Goal: Task Accomplishment & Management: Use online tool/utility

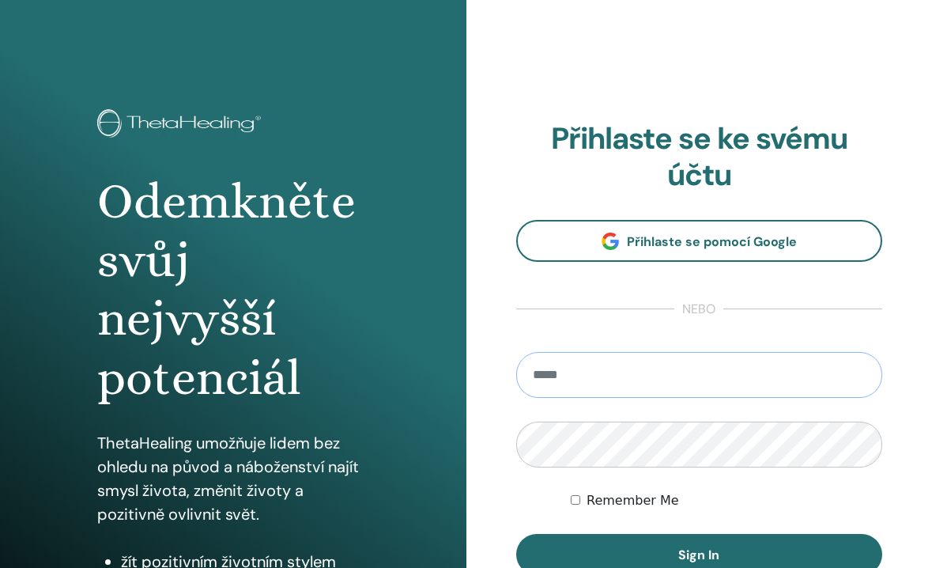
type input "**********"
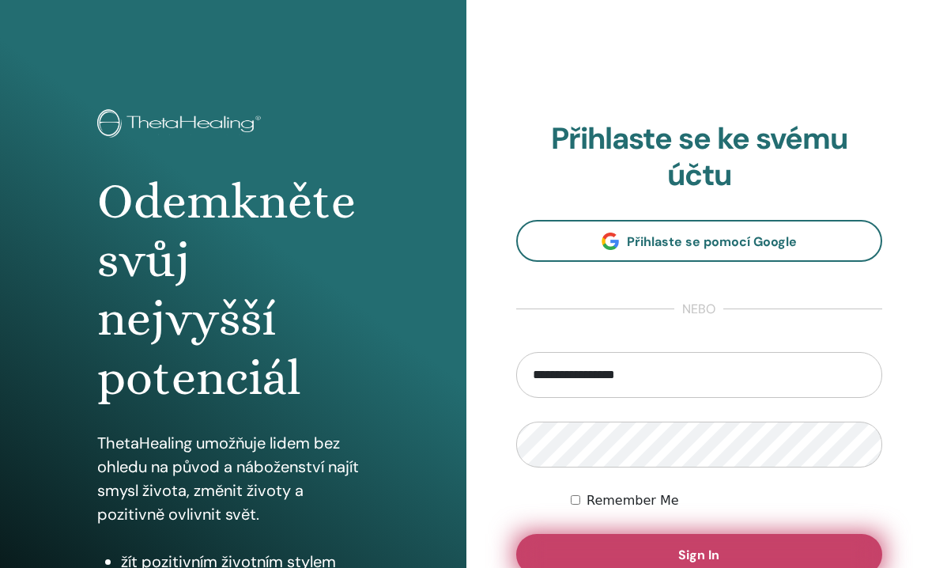
click at [660, 548] on button "Sign In" at bounding box center [699, 554] width 367 height 41
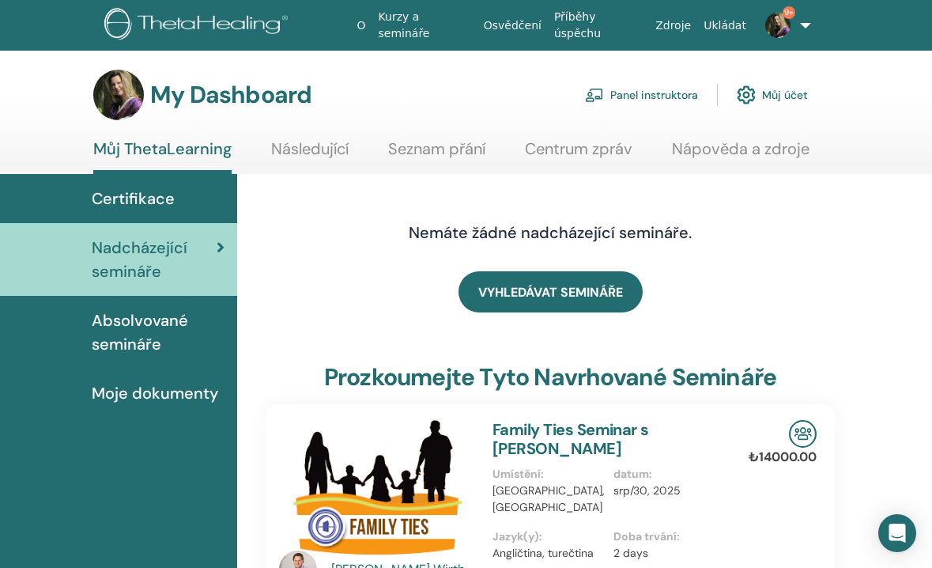
click at [662, 95] on link "Panel instruktora" at bounding box center [641, 94] width 113 height 35
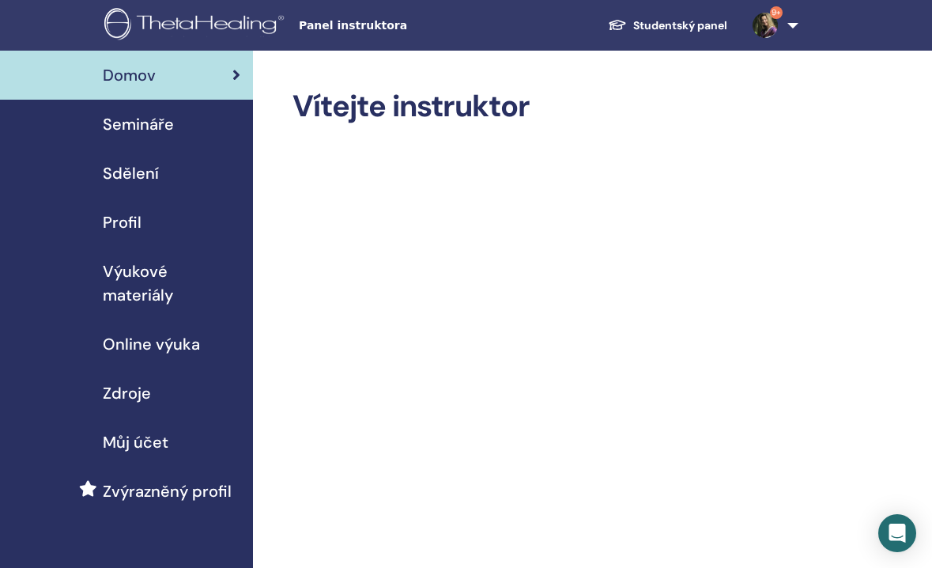
click at [156, 119] on span "Semináře" at bounding box center [138, 124] width 71 height 24
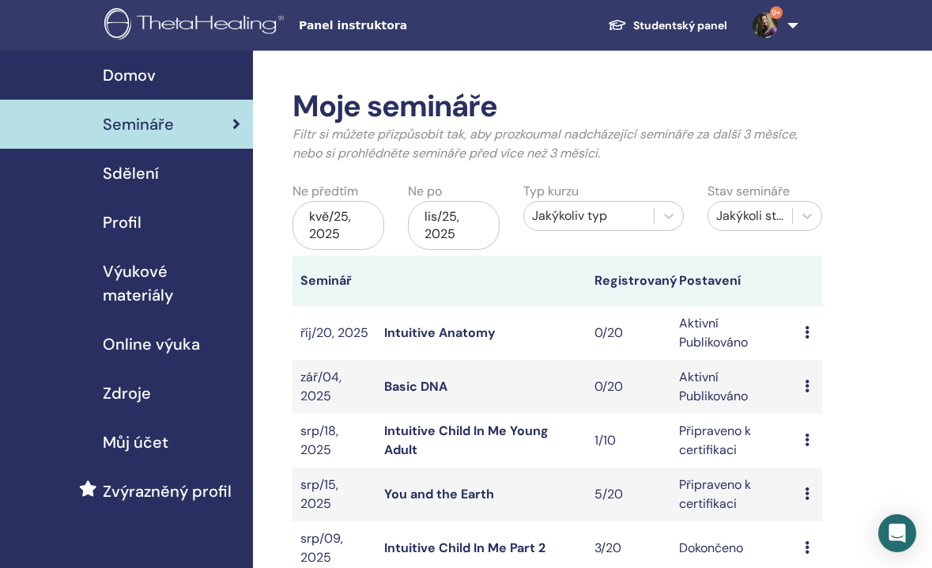
click at [417, 383] on link "Basic DNA" at bounding box center [415, 386] width 63 height 17
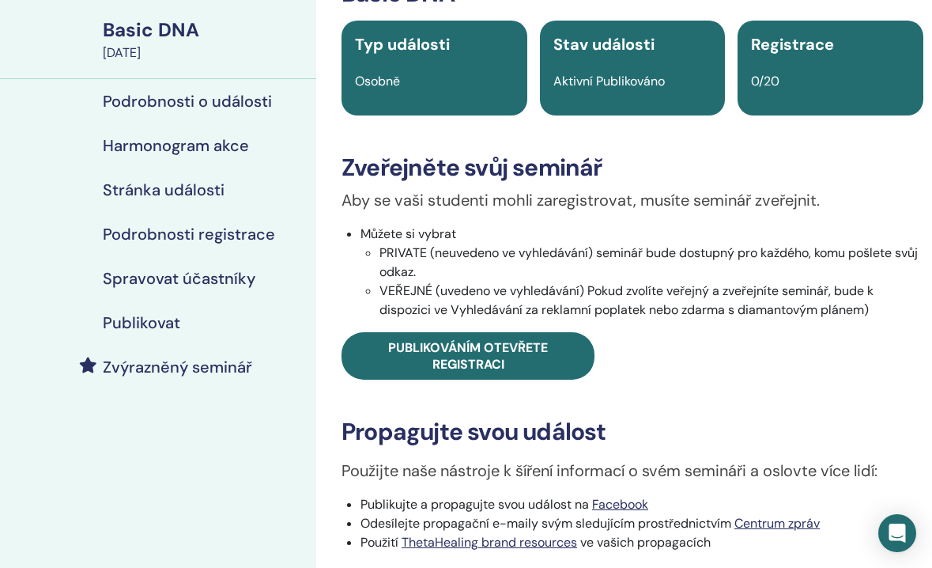
scroll to position [115, 0]
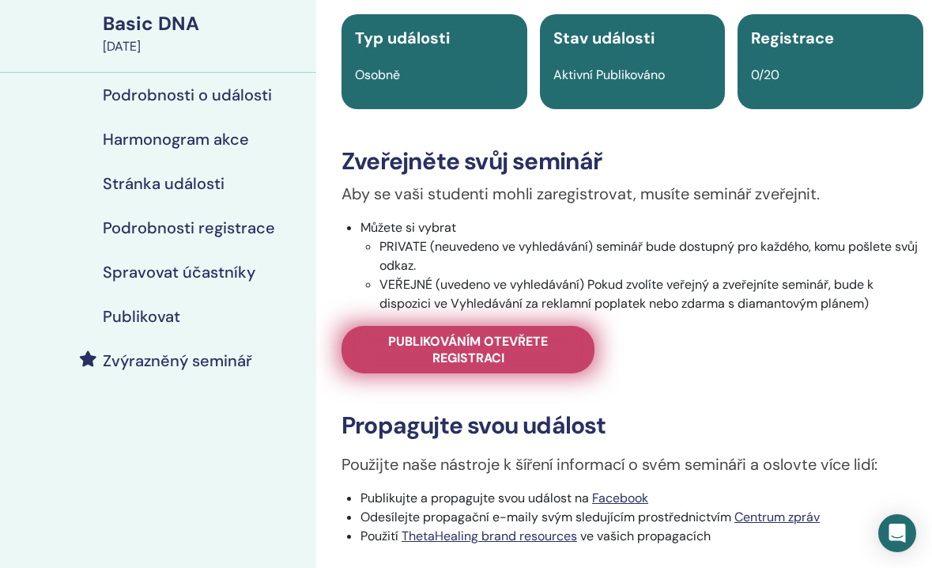
click at [515, 351] on span "Publikováním otevřete registraci" at bounding box center [467, 349] width 213 height 33
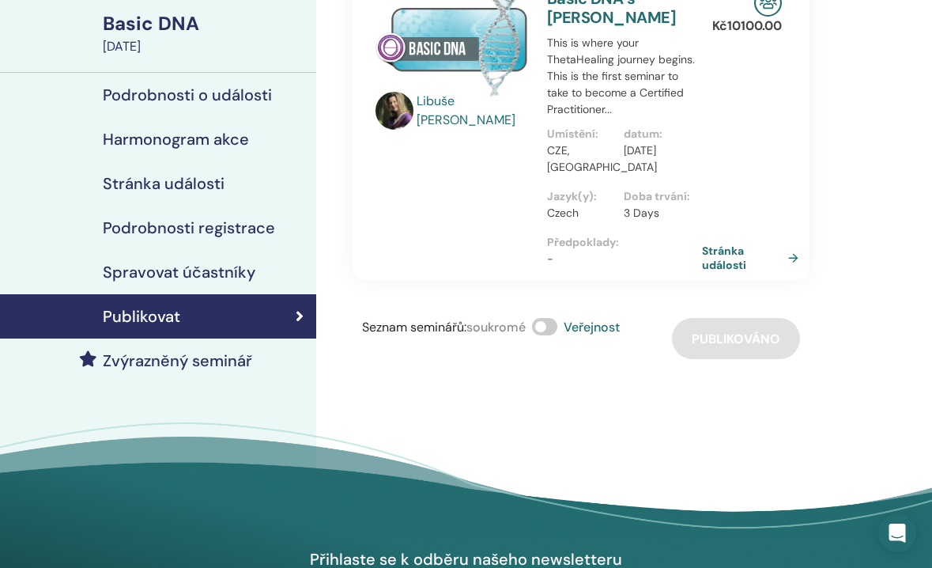
click at [719, 252] on link "Stránka události" at bounding box center [753, 257] width 103 height 28
